Goal: Task Accomplishment & Management: Use online tool/utility

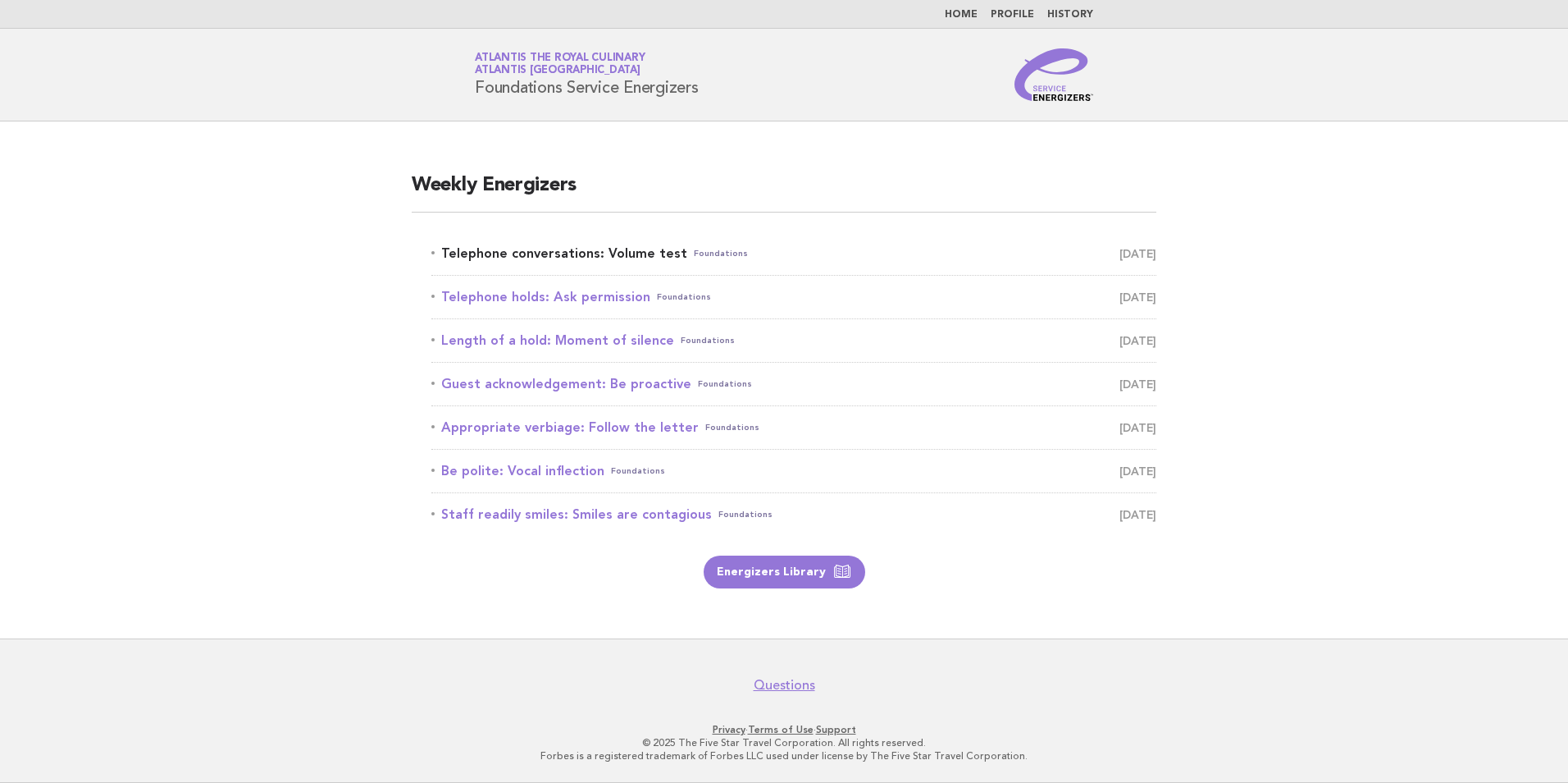
click at [571, 256] on link "Telephone conversations: Volume test Foundations [DATE]" at bounding box center [793, 252] width 726 height 23
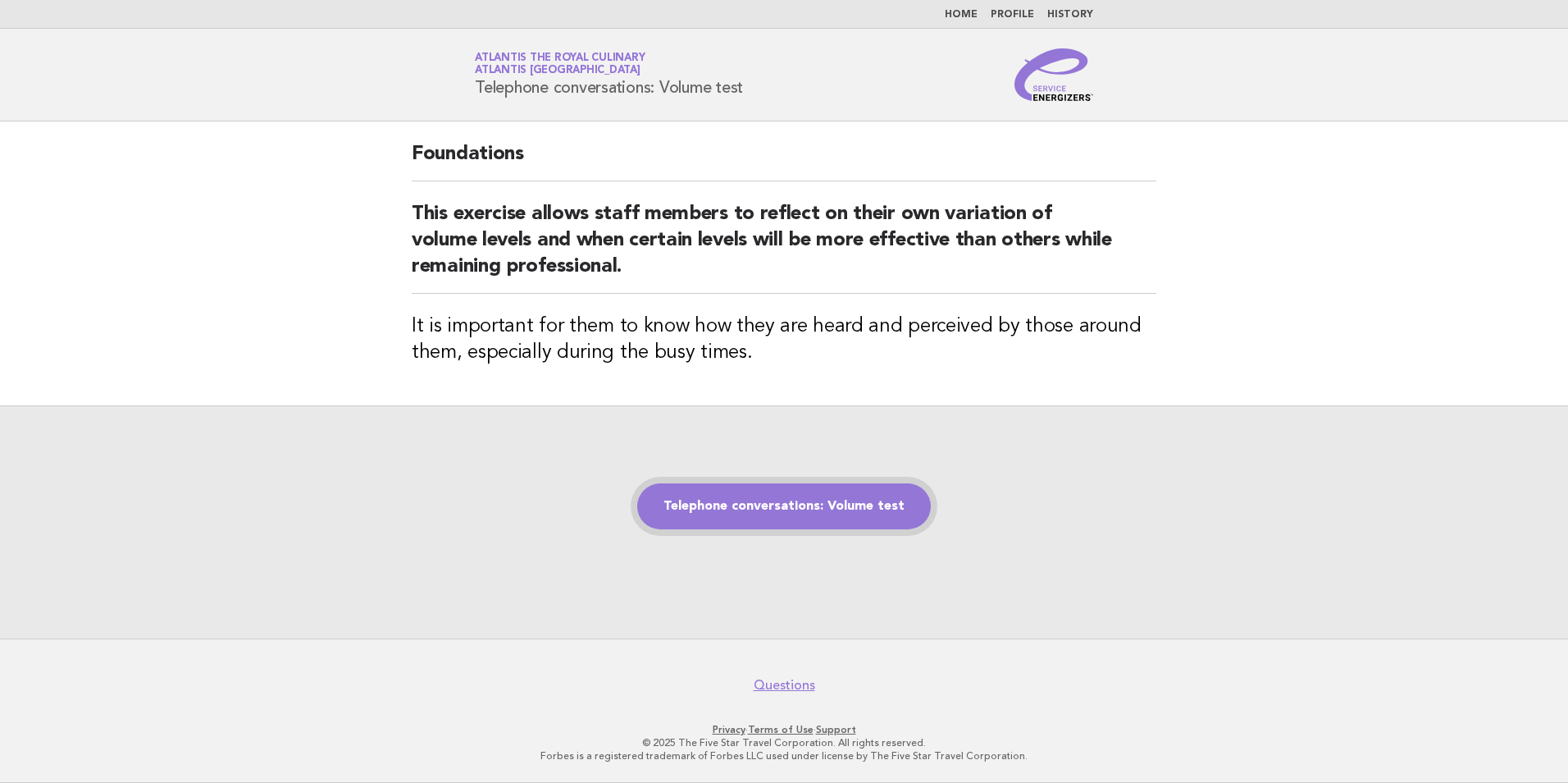
click at [810, 509] on link "Telephone conversations: Volume test" at bounding box center [784, 506] width 294 height 46
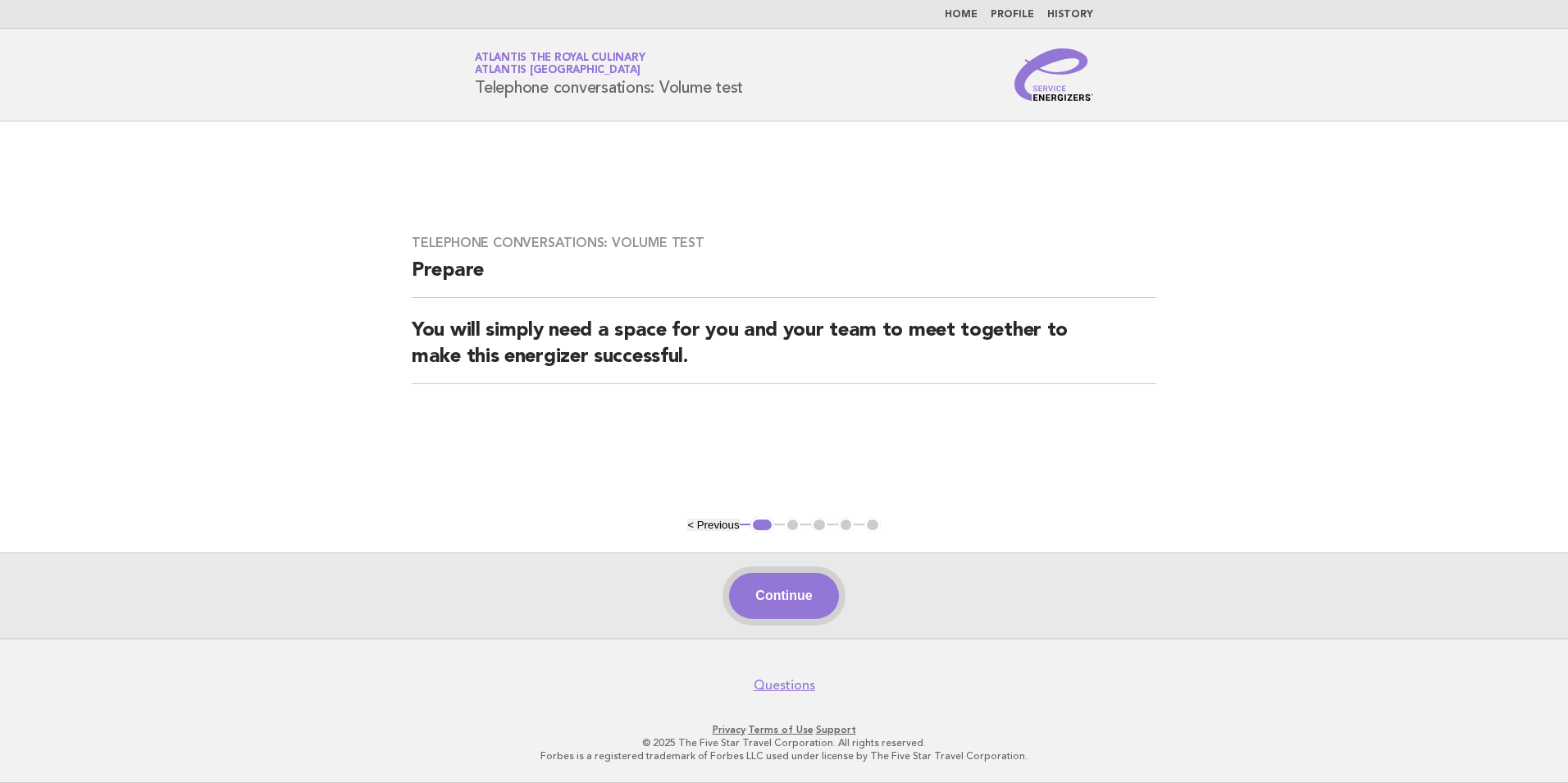
click at [785, 595] on button "Continue" at bounding box center [784, 595] width 109 height 46
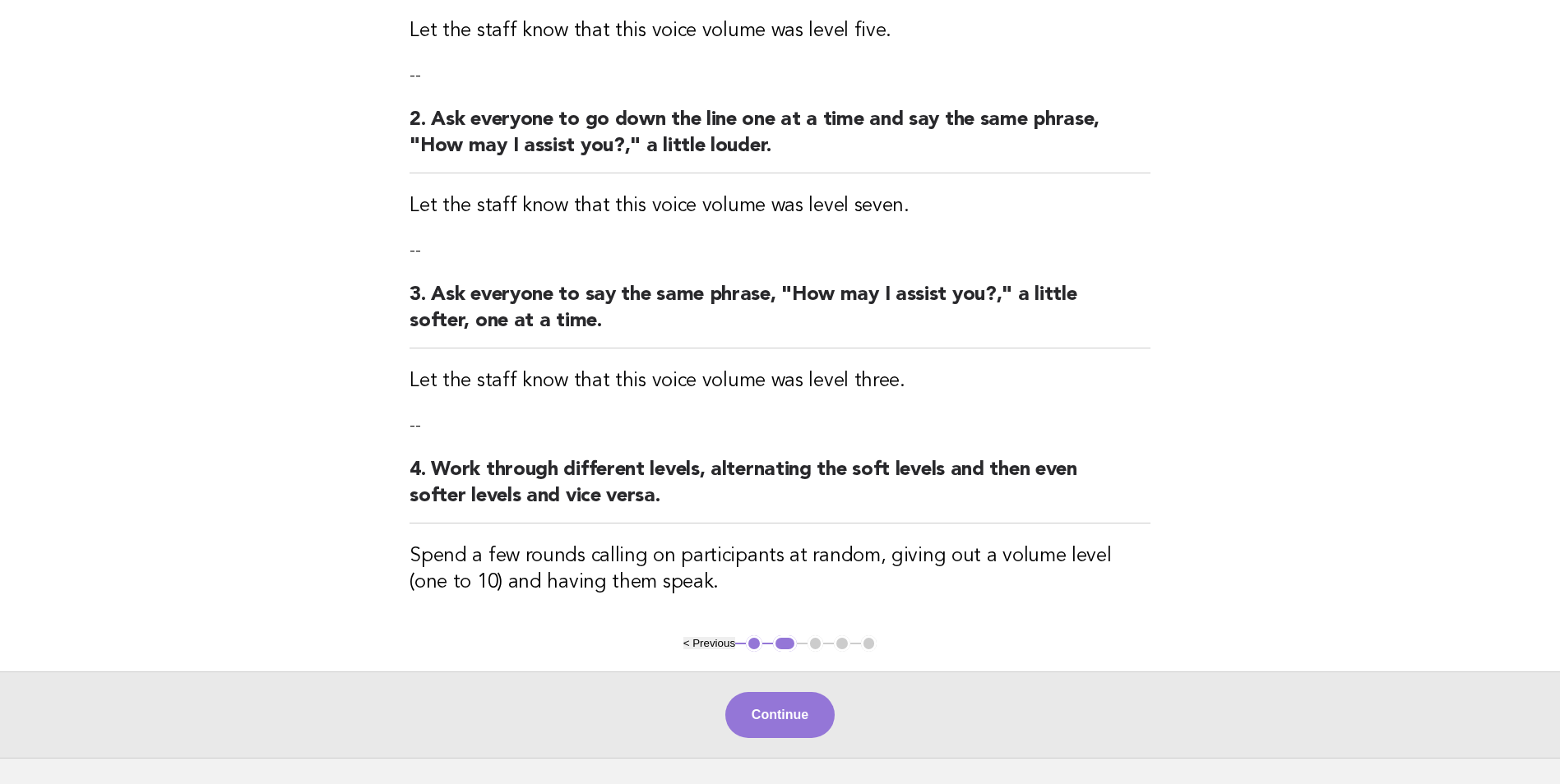
scroll to position [329, 0]
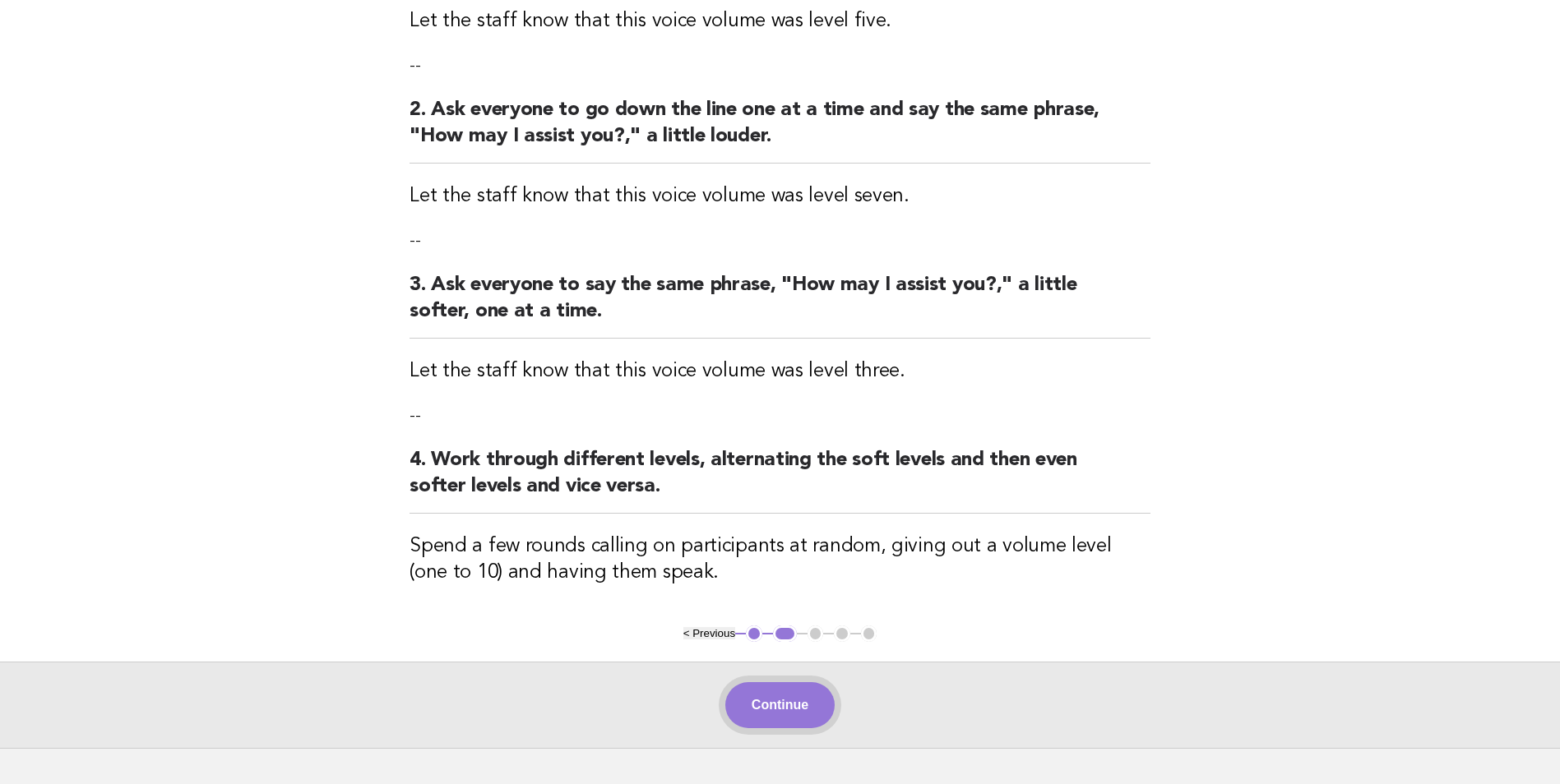
click at [776, 701] on button "Continue" at bounding box center [780, 704] width 109 height 46
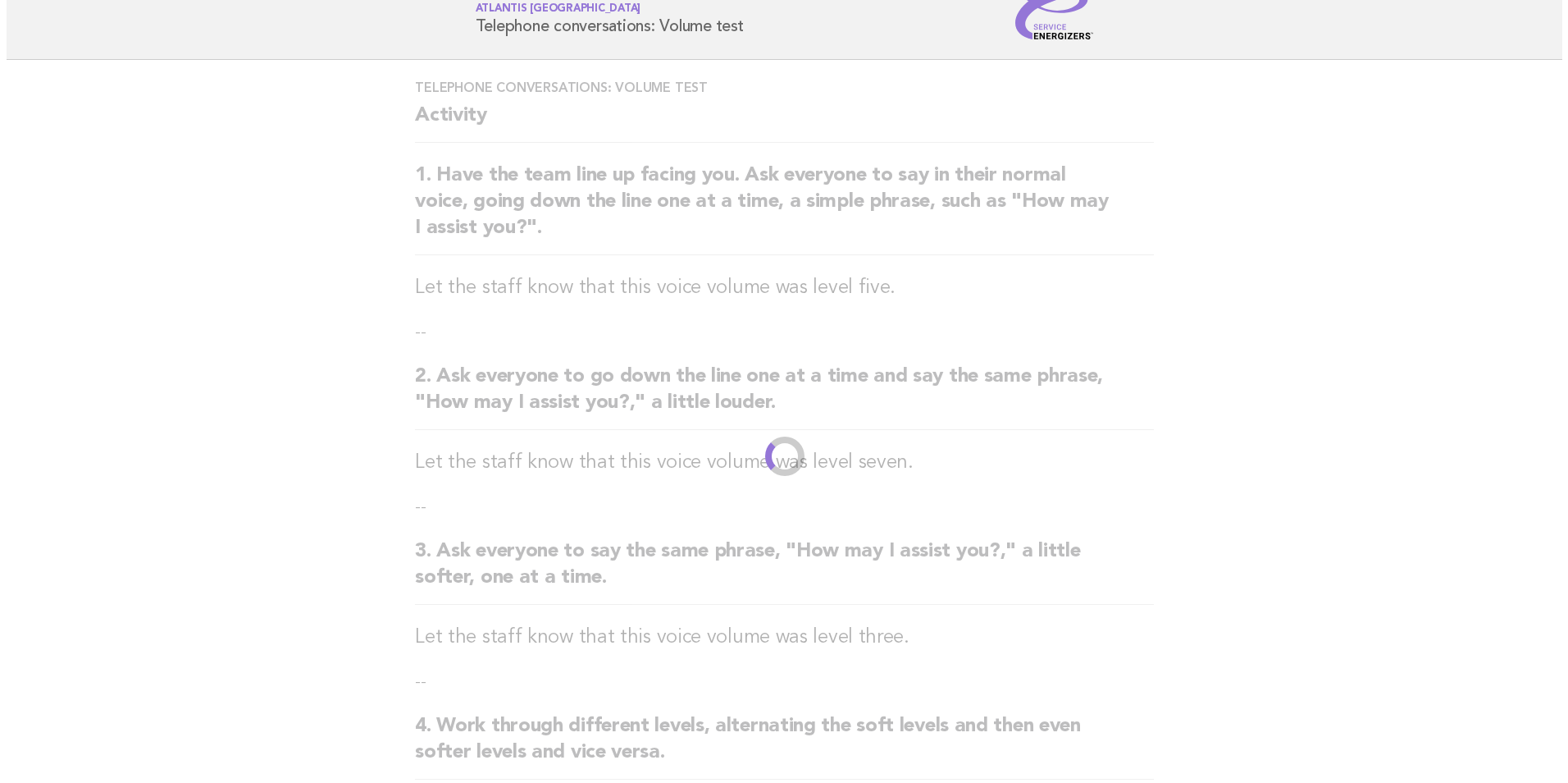
scroll to position [0, 0]
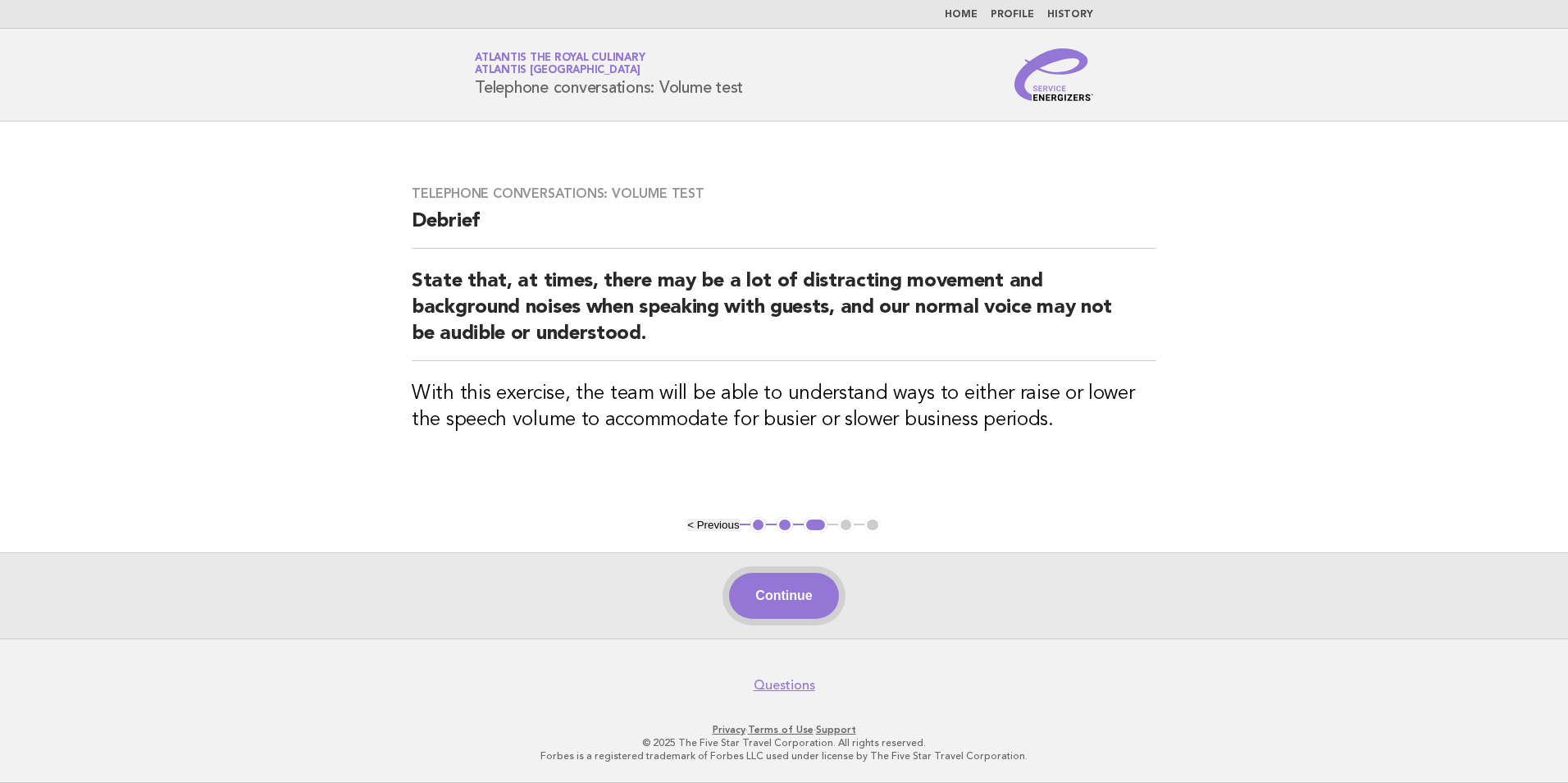
click at [799, 591] on button "Continue" at bounding box center [784, 595] width 109 height 46
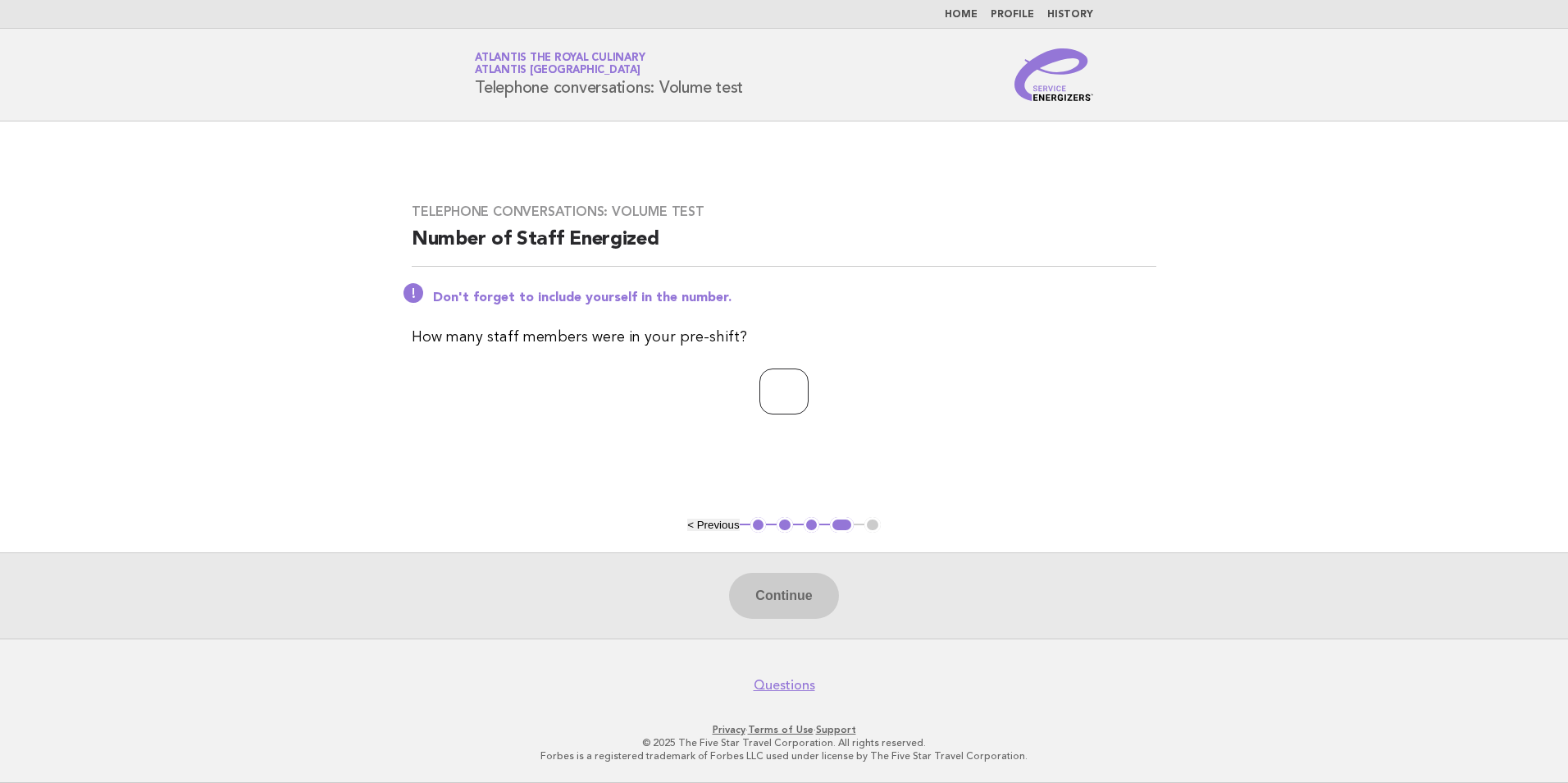
click at [781, 403] on input "number" at bounding box center [784, 391] width 49 height 46
type input "**"
click at [783, 581] on button "Continue" at bounding box center [784, 595] width 109 height 46
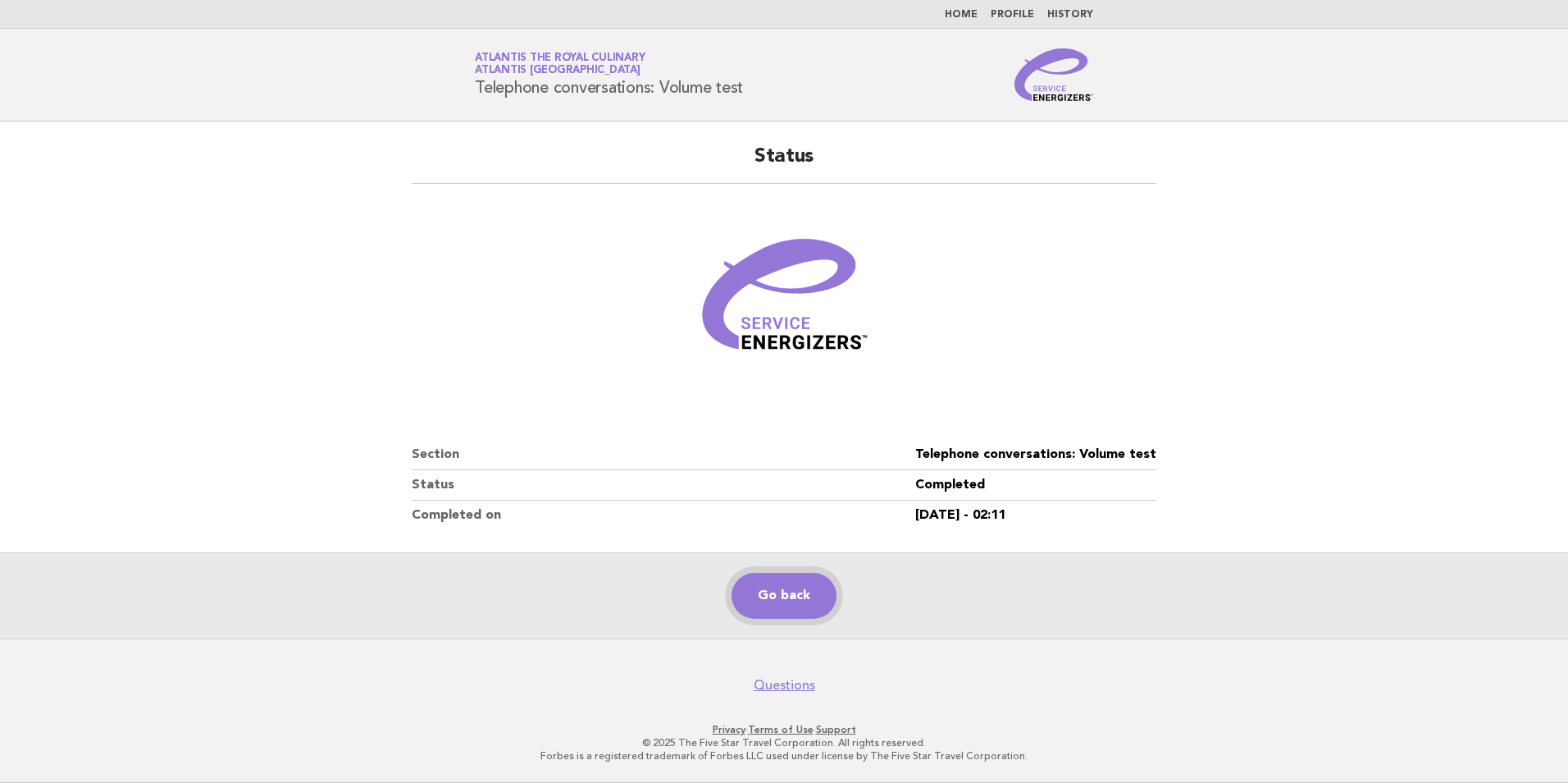
click at [785, 601] on link "Go back" at bounding box center [784, 595] width 105 height 46
